Goal: Information Seeking & Learning: Understand process/instructions

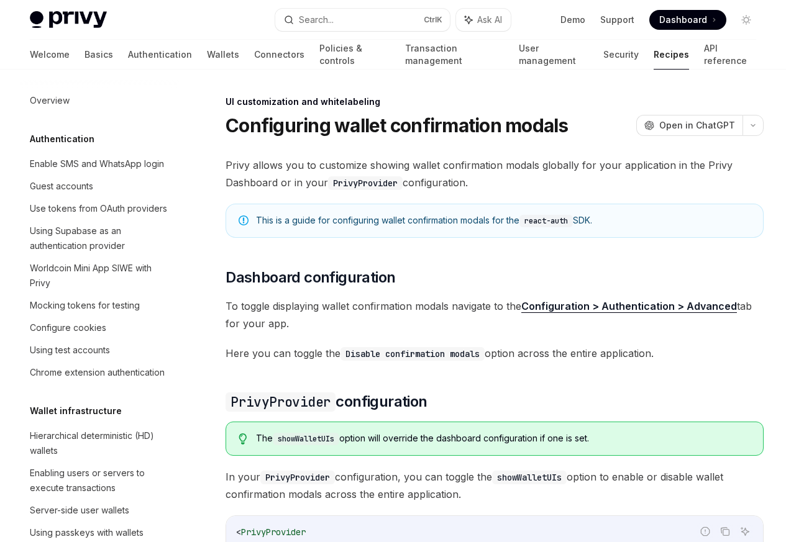
scroll to position [543, 0]
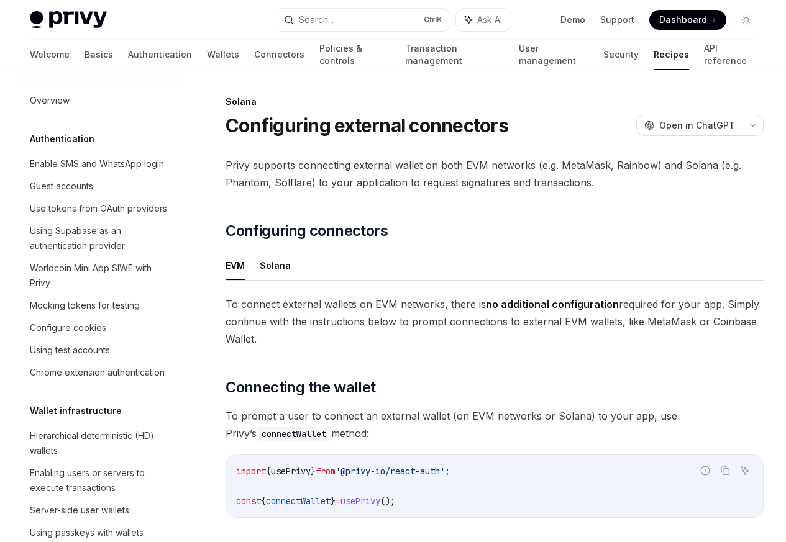
scroll to position [1989, 0]
